Goal: Information Seeking & Learning: Learn about a topic

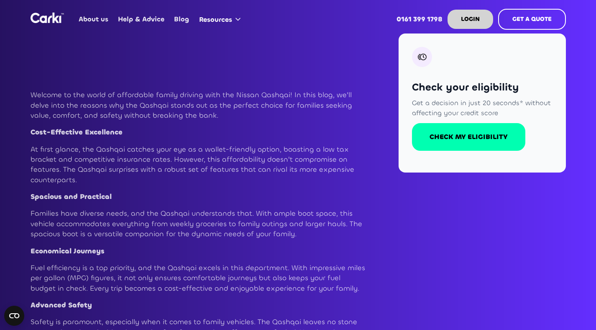
scroll to position [570, 0]
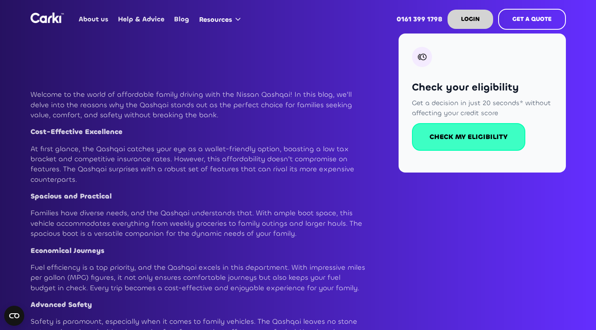
click at [453, 128] on link "CHECK MY ELIGIBILITY" at bounding box center [468, 137] width 113 height 28
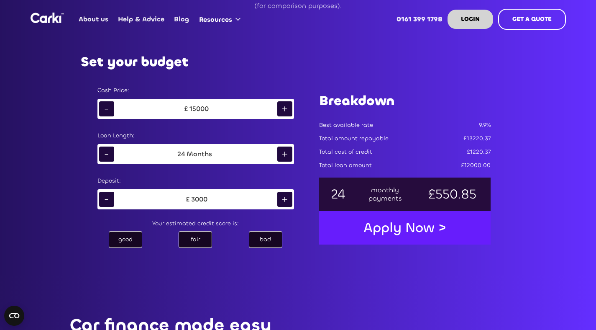
scroll to position [454, 0]
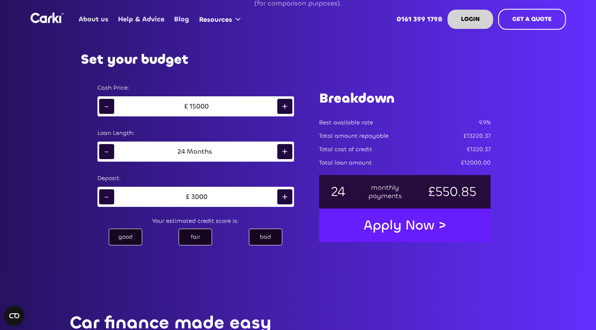
click at [286, 108] on div "+" at bounding box center [284, 106] width 15 height 15
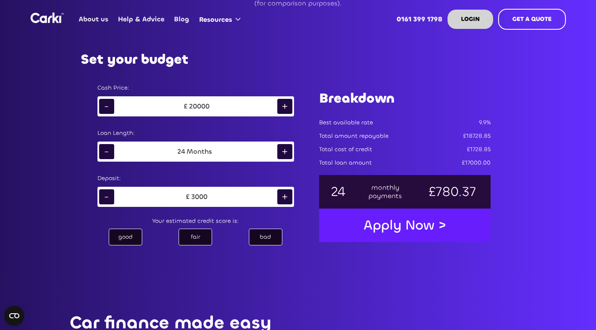
click at [286, 108] on div "+" at bounding box center [284, 106] width 15 height 15
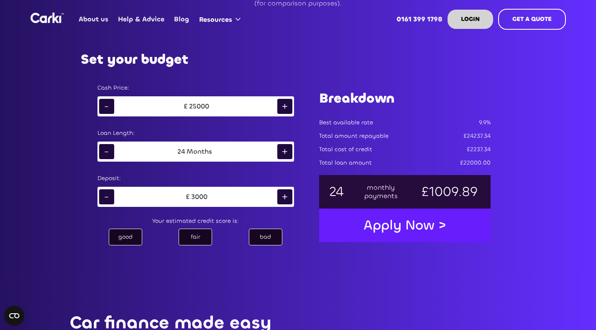
click at [286, 108] on div "+" at bounding box center [284, 106] width 15 height 15
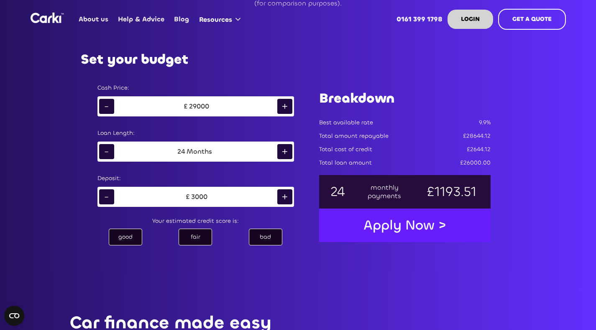
click at [286, 108] on div "+" at bounding box center [284, 106] width 15 height 15
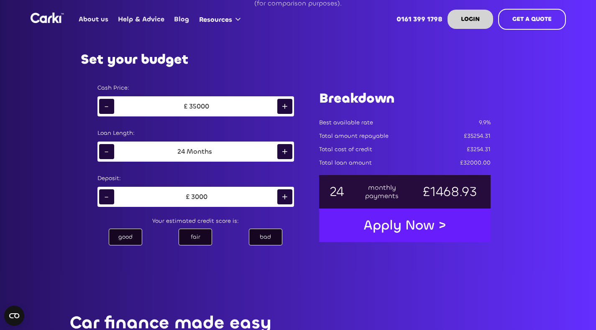
click at [286, 108] on div "+" at bounding box center [284, 106] width 15 height 15
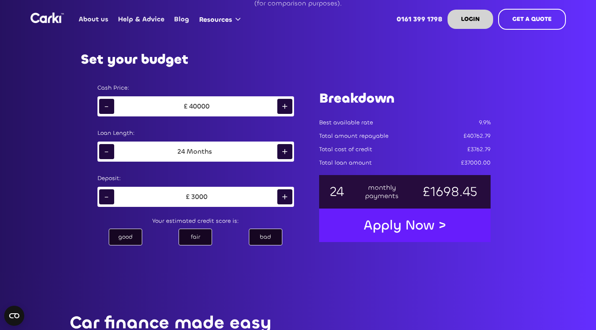
click at [288, 150] on div "+" at bounding box center [284, 151] width 15 height 15
click at [107, 153] on div "-" at bounding box center [106, 151] width 15 height 15
click at [282, 151] on div "+" at bounding box center [284, 151] width 15 height 15
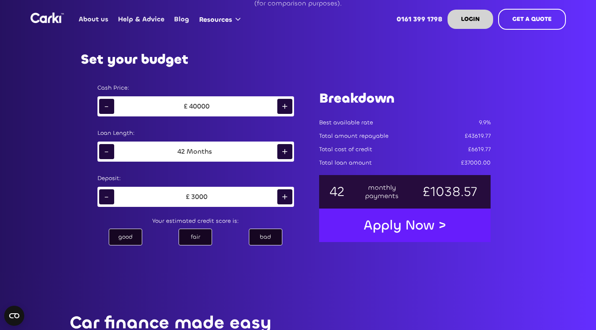
click at [282, 151] on div "+" at bounding box center [284, 151] width 15 height 15
click at [286, 199] on div "+" at bounding box center [284, 196] width 15 height 15
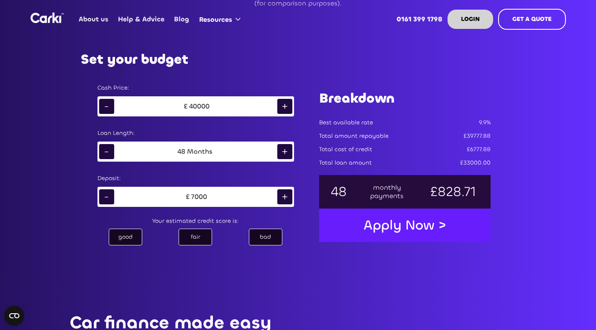
click at [286, 199] on div "+" at bounding box center [284, 196] width 15 height 15
click at [110, 197] on div "-" at bounding box center [106, 196] width 15 height 15
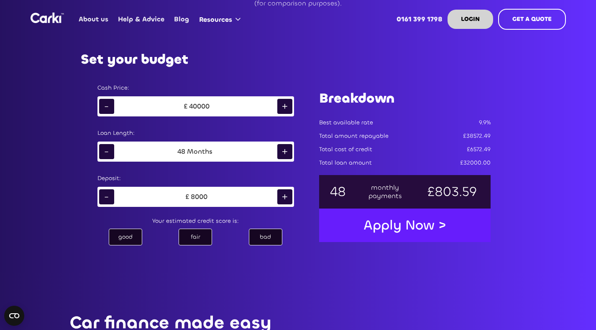
click at [110, 197] on div "-" at bounding box center [106, 196] width 15 height 15
click at [132, 236] on div "good" at bounding box center [125, 236] width 33 height 17
click at [207, 236] on div "fair" at bounding box center [195, 236] width 33 height 17
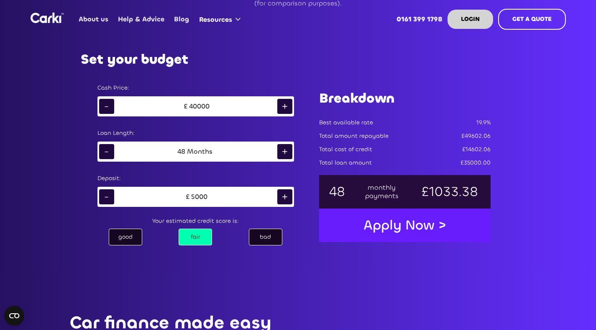
click at [258, 235] on div "bad" at bounding box center [265, 236] width 33 height 17
click at [134, 239] on div "good" at bounding box center [125, 236] width 33 height 17
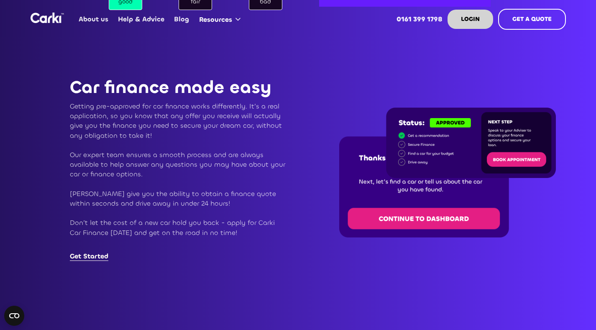
scroll to position [692, 0]
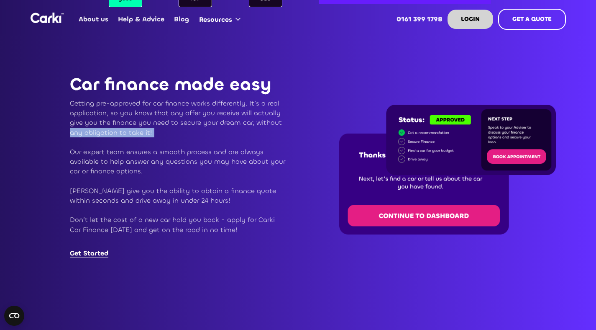
drag, startPoint x: 69, startPoint y: 133, endPoint x: 183, endPoint y: 140, distance: 113.9
click at [175, 140] on div "Car finance made easy Getting pre-approved for car finance works differently. I…" at bounding box center [163, 166] width 269 height 183
click at [183, 140] on p "Getting pre-approved for car finance works differently. It’s a real application…" at bounding box center [178, 171] width 217 height 146
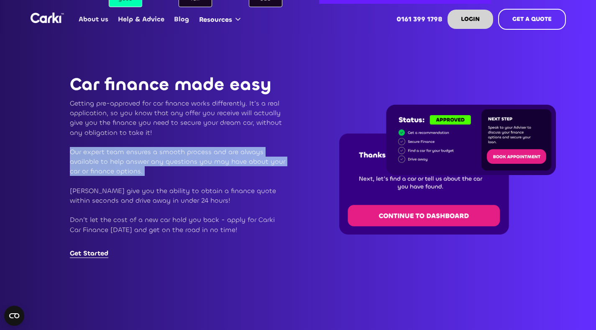
drag, startPoint x: 62, startPoint y: 148, endPoint x: 65, endPoint y: 177, distance: 29.4
click at [65, 177] on div "Car finance made easy Getting pre-approved for car finance works differently. I…" at bounding box center [163, 166] width 269 height 183
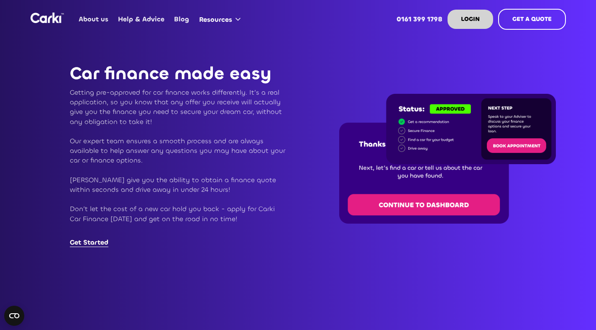
scroll to position [708, 0]
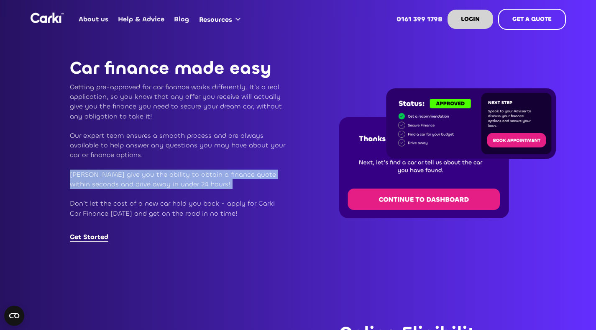
drag, startPoint x: 66, startPoint y: 174, endPoint x: 62, endPoint y: 189, distance: 15.8
click at [62, 189] on div "Car finance made easy Getting pre-approved for car finance works differently. I…" at bounding box center [163, 150] width 269 height 183
click at [60, 187] on div "Car finance made easy Getting pre-approved for car finance works differently. I…" at bounding box center [163, 150] width 269 height 183
drag, startPoint x: 59, startPoint y: 176, endPoint x: 56, endPoint y: 197, distance: 21.1
click at [56, 197] on div "Car finance made easy Getting pre-approved for car finance works differently. I…" at bounding box center [163, 150] width 269 height 183
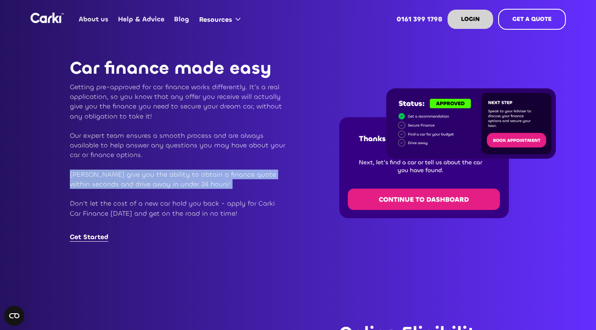
click at [56, 197] on div "Car finance made easy Getting pre-approved for car finance works differently. I…" at bounding box center [163, 150] width 269 height 183
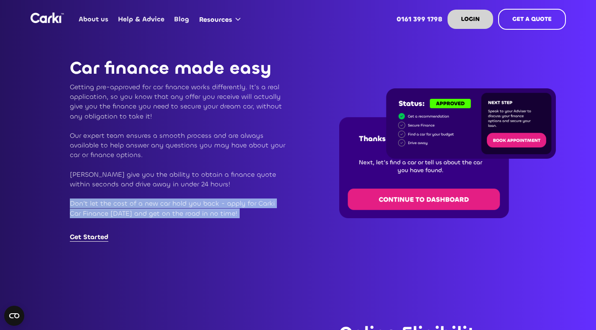
drag, startPoint x: 56, startPoint y: 204, endPoint x: 56, endPoint y: 218, distance: 14.2
click at [56, 218] on div "Car finance made easy Getting pre-approved for car finance works differently. I…" at bounding box center [163, 150] width 269 height 183
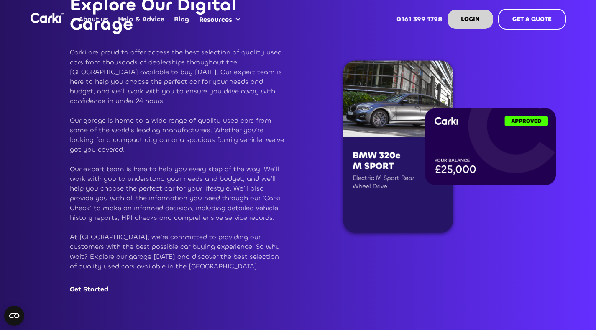
scroll to position [1390, 0]
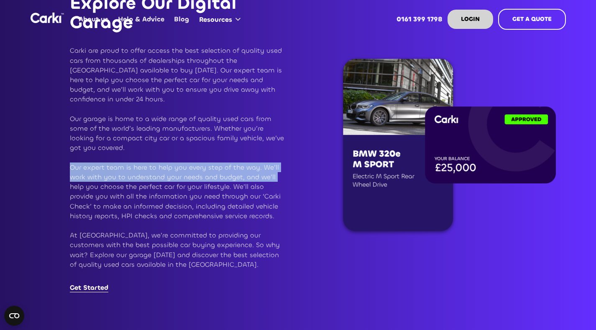
drag, startPoint x: 67, startPoint y: 154, endPoint x: 66, endPoint y: 175, distance: 20.5
click at [66, 175] on div "Explore Our Digital Garage Carki are proud to offer access the best selection o…" at bounding box center [163, 143] width 269 height 299
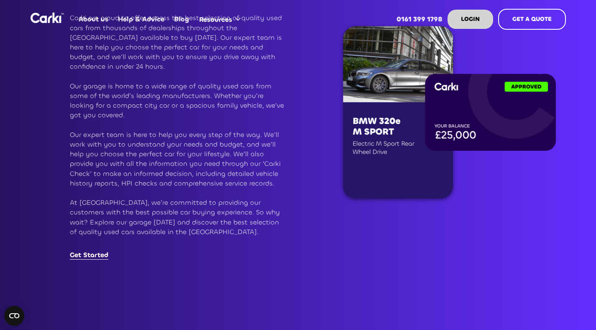
scroll to position [1424, 0]
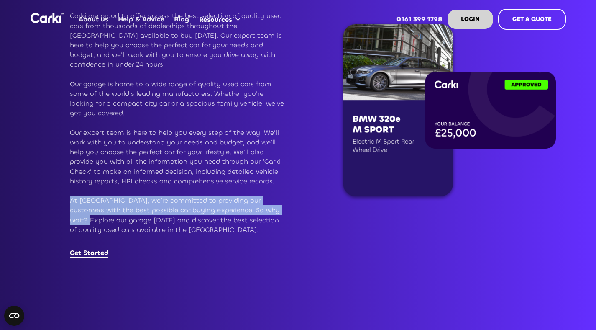
drag, startPoint x: 65, startPoint y: 193, endPoint x: 66, endPoint y: 212, distance: 18.9
click at [66, 212] on div "Explore Our Digital Garage Carki are proud to offer access the best selection o…" at bounding box center [163, 108] width 269 height 299
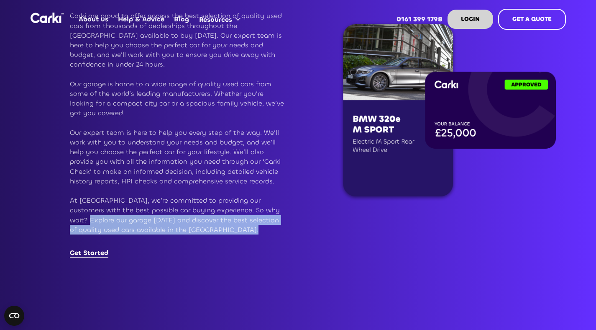
drag, startPoint x: 62, startPoint y: 211, endPoint x: 61, endPoint y: 225, distance: 14.2
click at [61, 225] on div "Explore Our Digital Garage Carki are proud to offer access the best selection o…" at bounding box center [163, 108] width 269 height 299
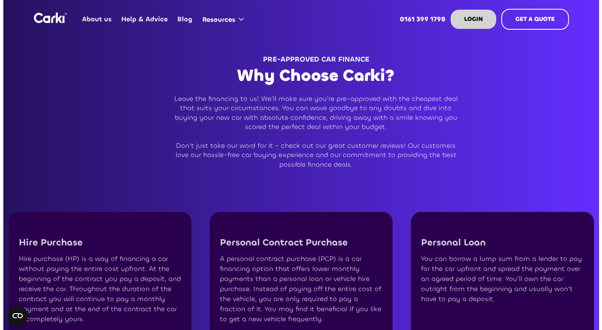
scroll to position [1985, 0]
